Goal: Task Accomplishment & Management: Manage account settings

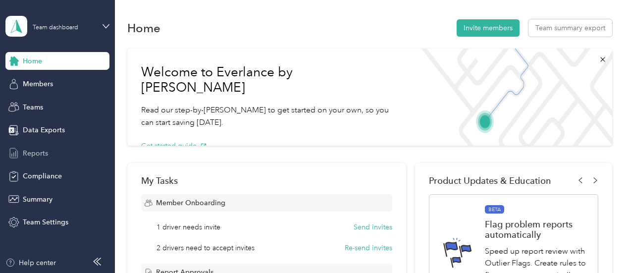
click at [39, 152] on span "Reports" at bounding box center [35, 153] width 25 height 10
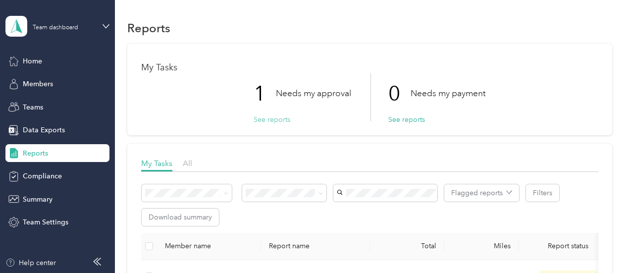
click at [265, 119] on button "See reports" at bounding box center [271, 119] width 37 height 10
click at [274, 120] on button "See reports" at bounding box center [271, 119] width 37 height 10
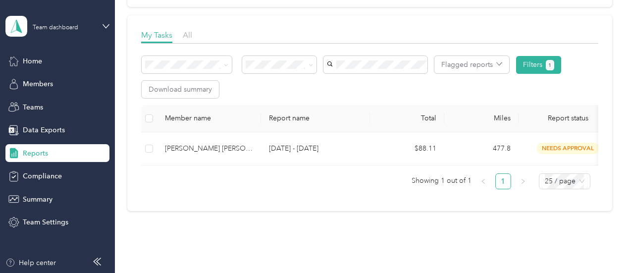
scroll to position [129, 0]
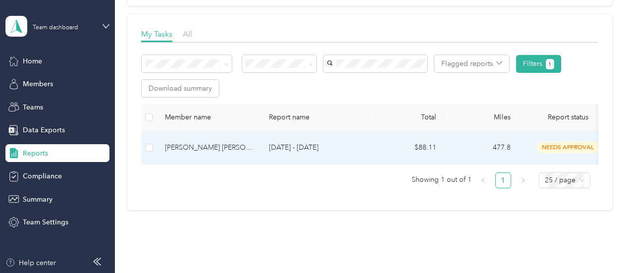
click at [324, 154] on td "[DATE] - [DATE]" at bounding box center [315, 147] width 109 height 33
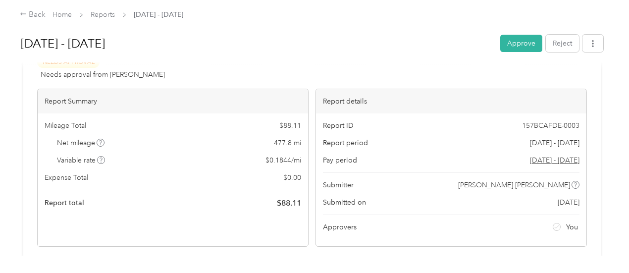
scroll to position [34, 0]
click at [523, 43] on button "Approve" at bounding box center [521, 43] width 42 height 17
